Goal: Navigation & Orientation: Go to known website

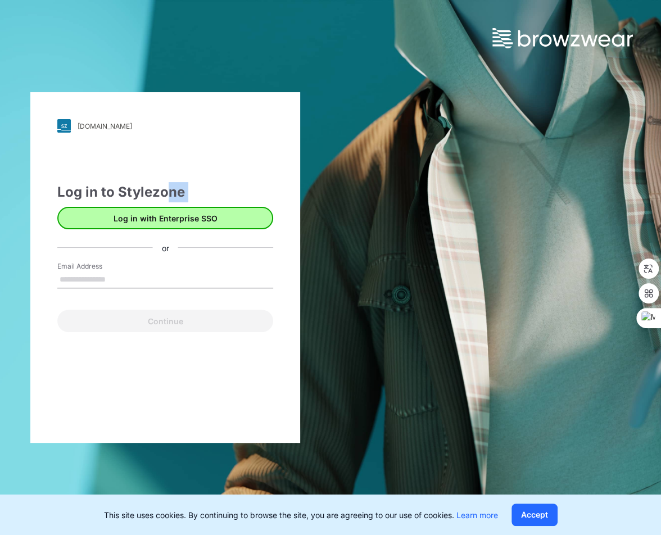
drag, startPoint x: 169, startPoint y: 202, endPoint x: 171, endPoint y: 213, distance: 11.4
type textarea "**********"
click at [170, 210] on div "Log in to Stylezone Log in with Enterprise SSO or Email Address Continue" at bounding box center [165, 257] width 216 height 150
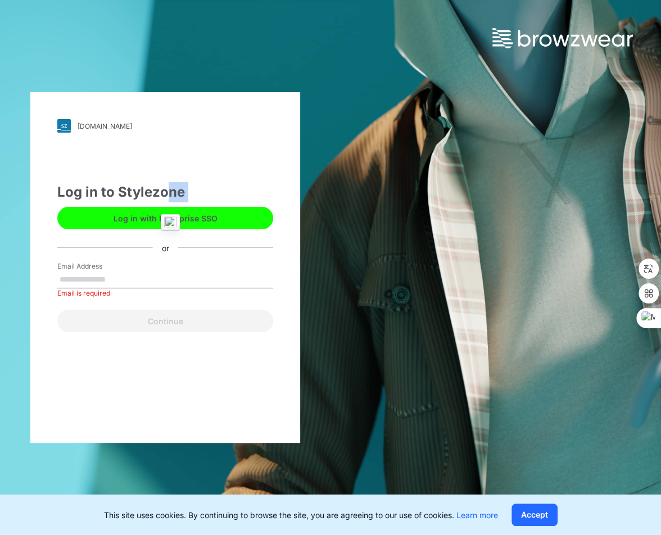
click at [171, 213] on button "button" at bounding box center [170, 222] width 18 height 18
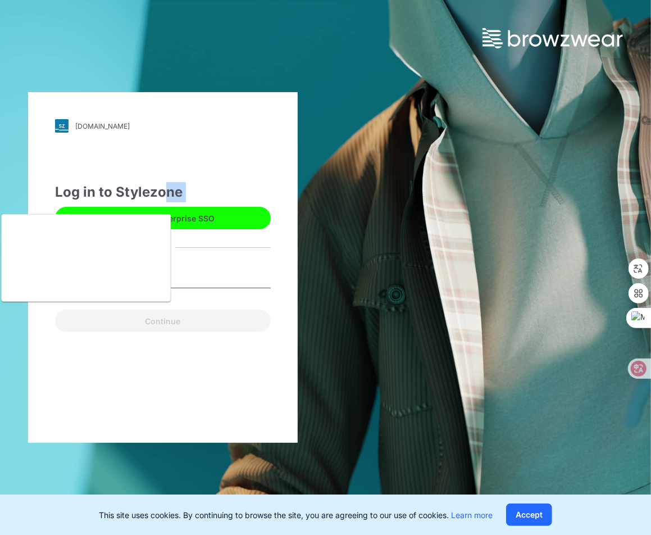
click at [256, 177] on div "friends.stylezone.com Loading... Log in to Stylezone Log in with Enterprise SSO…" at bounding box center [163, 267] width 270 height 350
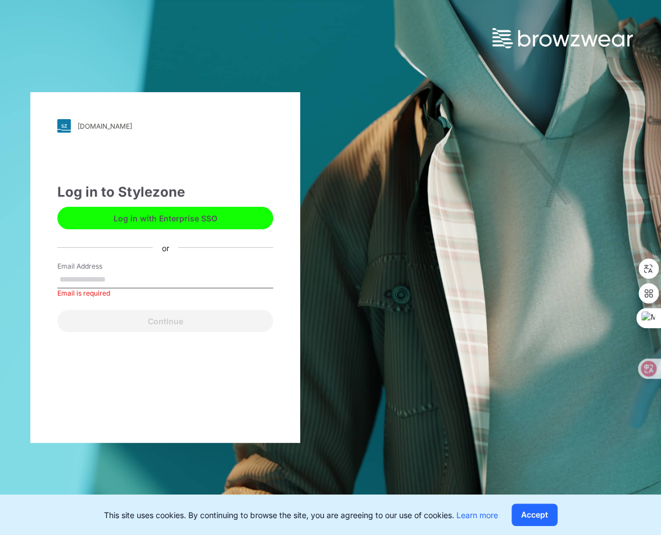
click at [171, 221] on button "Log in with Enterprise SSO" at bounding box center [165, 218] width 216 height 22
click at [175, 220] on button "Log in with Enterprise SSO" at bounding box center [165, 218] width 216 height 22
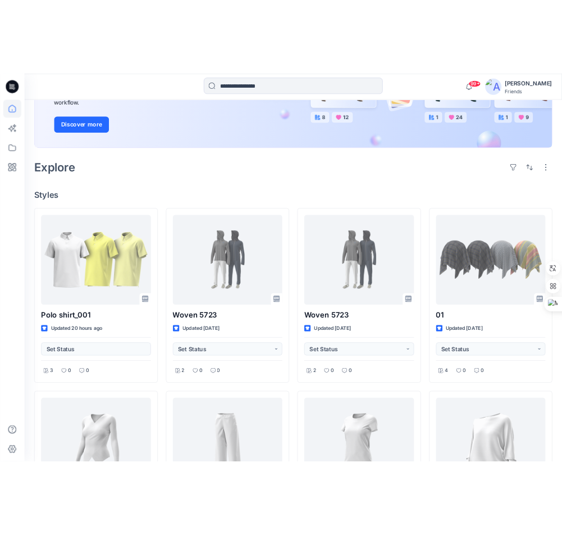
scroll to position [187, 0]
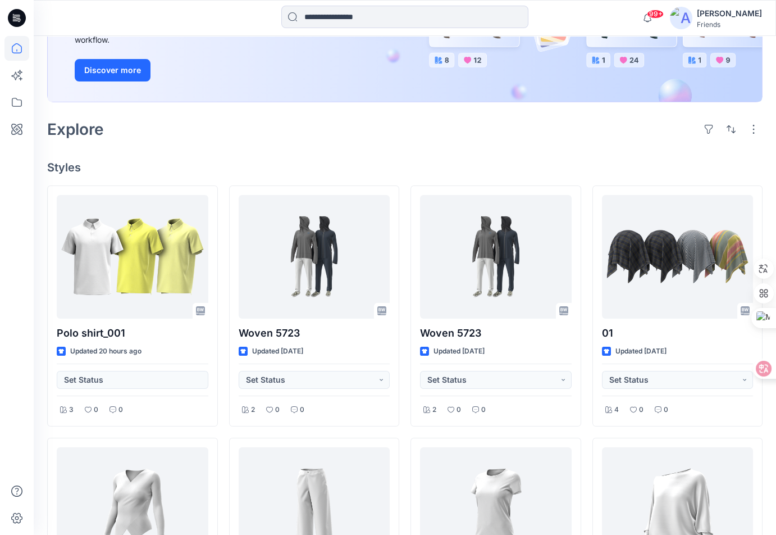
click at [612, 139] on div "Explore" at bounding box center [405, 129] width 716 height 27
